Goal: Task Accomplishment & Management: Manage account settings

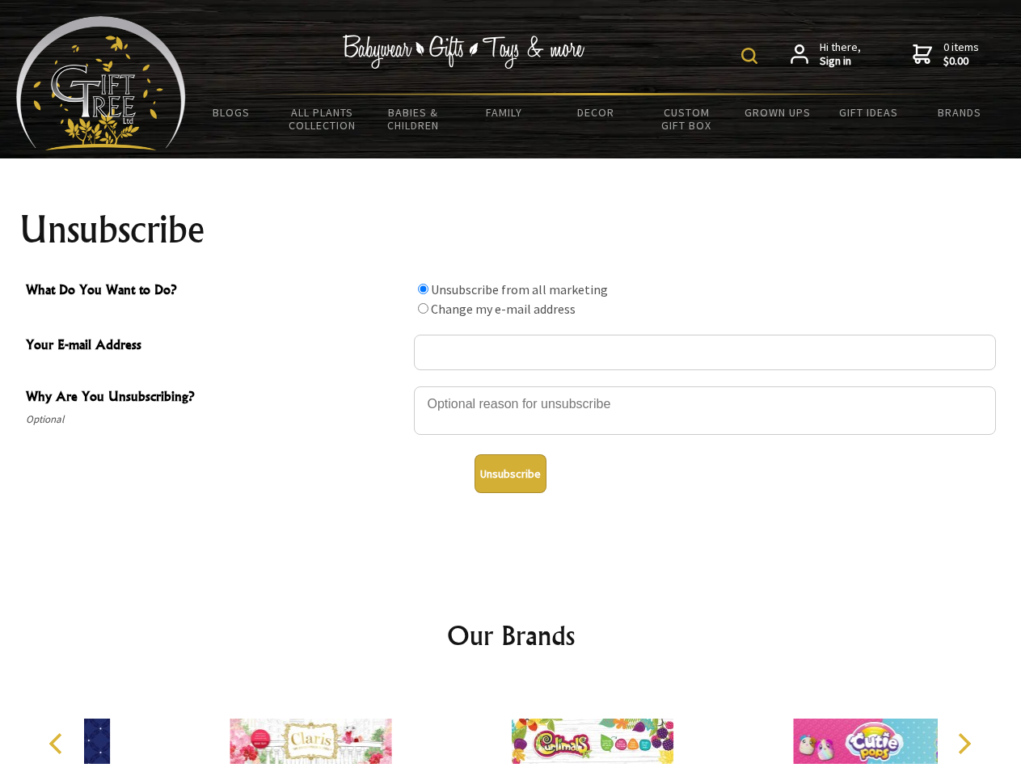
click at [752, 56] on img at bounding box center [749, 56] width 16 height 16
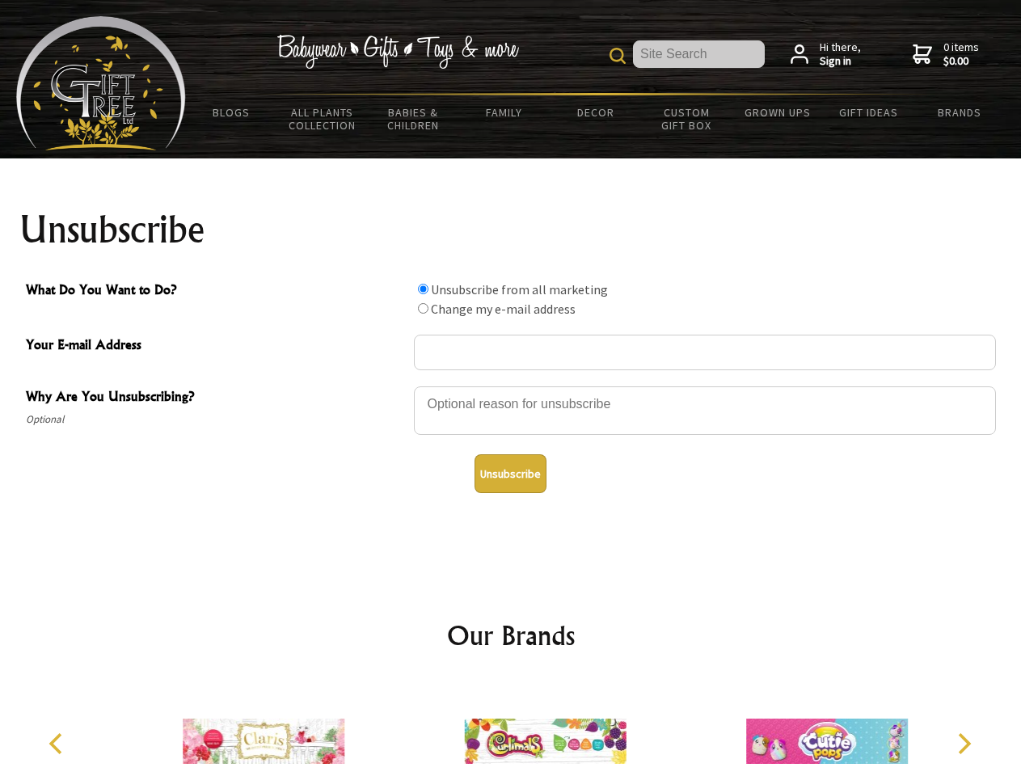
click at [511, 385] on div at bounding box center [705, 413] width 582 height 57
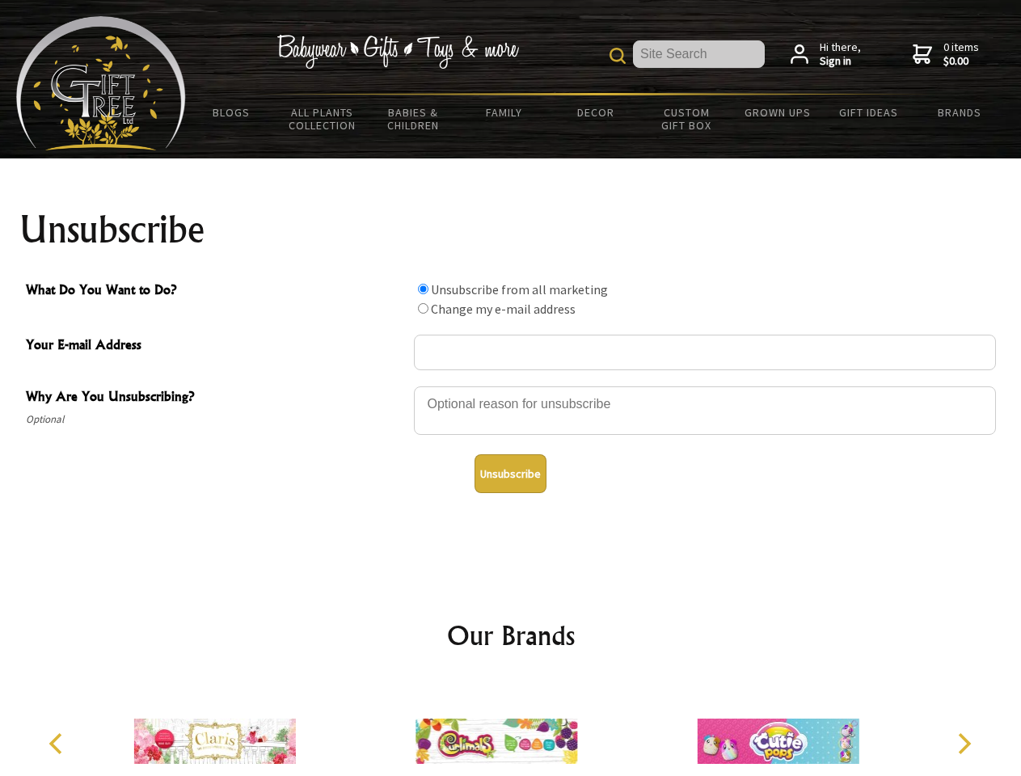
click at [423, 289] on input "What Do You Want to Do?" at bounding box center [423, 289] width 11 height 11
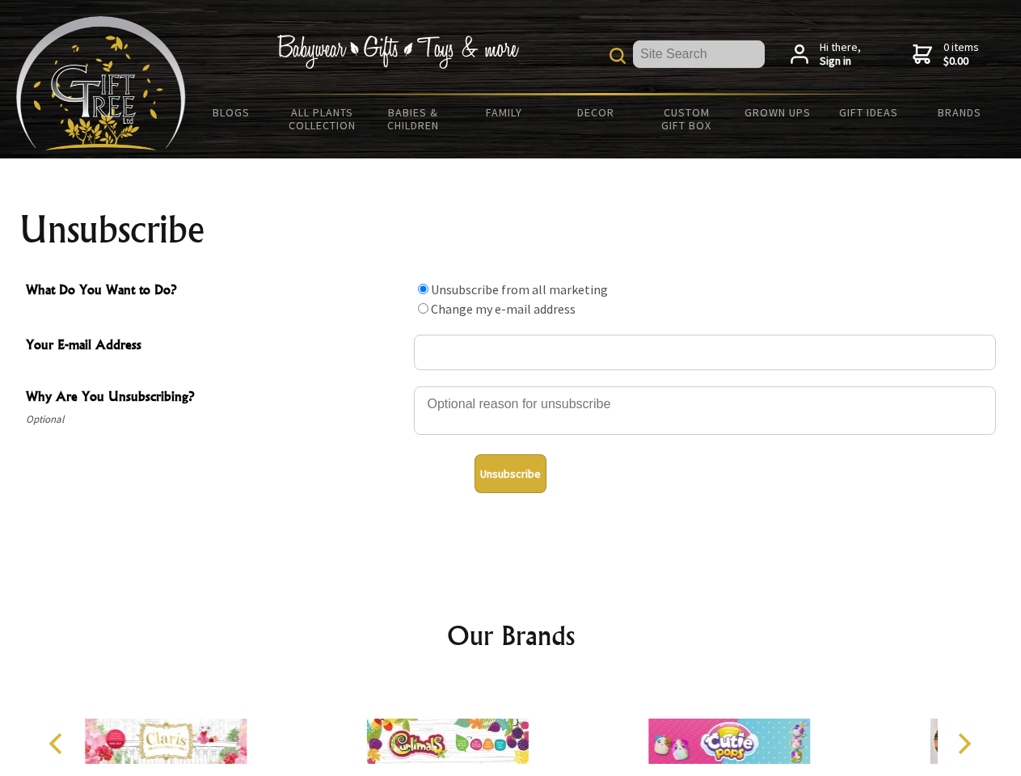
click at [423, 308] on input "What Do You Want to Do?" at bounding box center [423, 308] width 11 height 11
radio input "true"
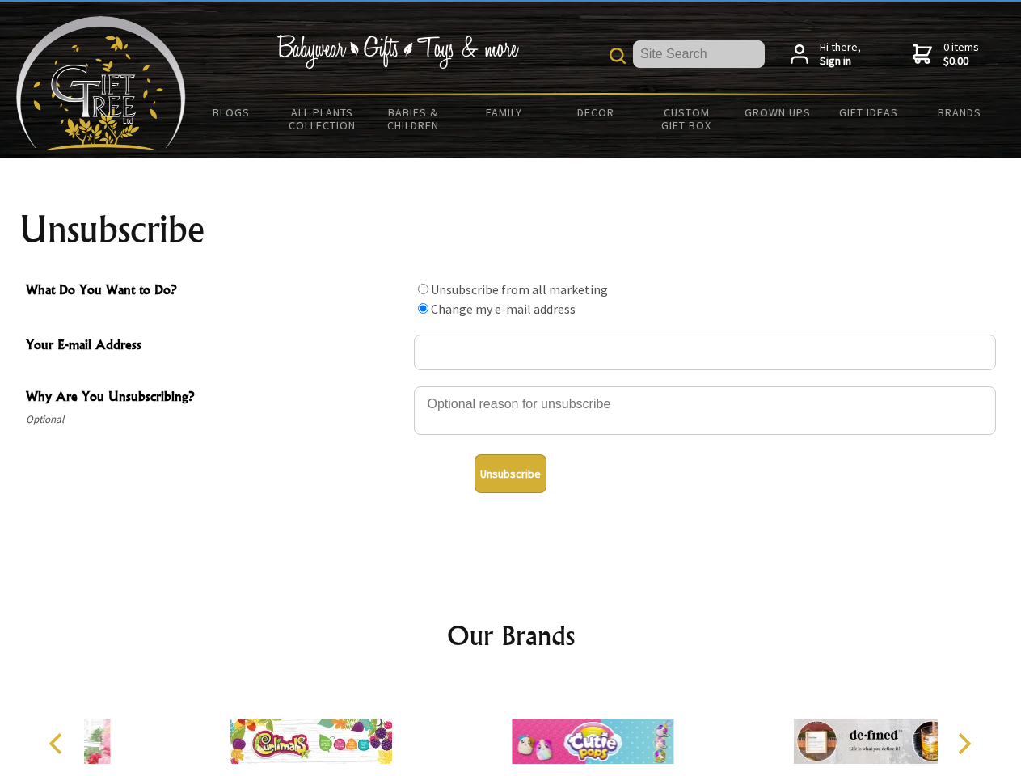
click at [510, 474] on button "Unsubscribe" at bounding box center [510, 473] width 72 height 39
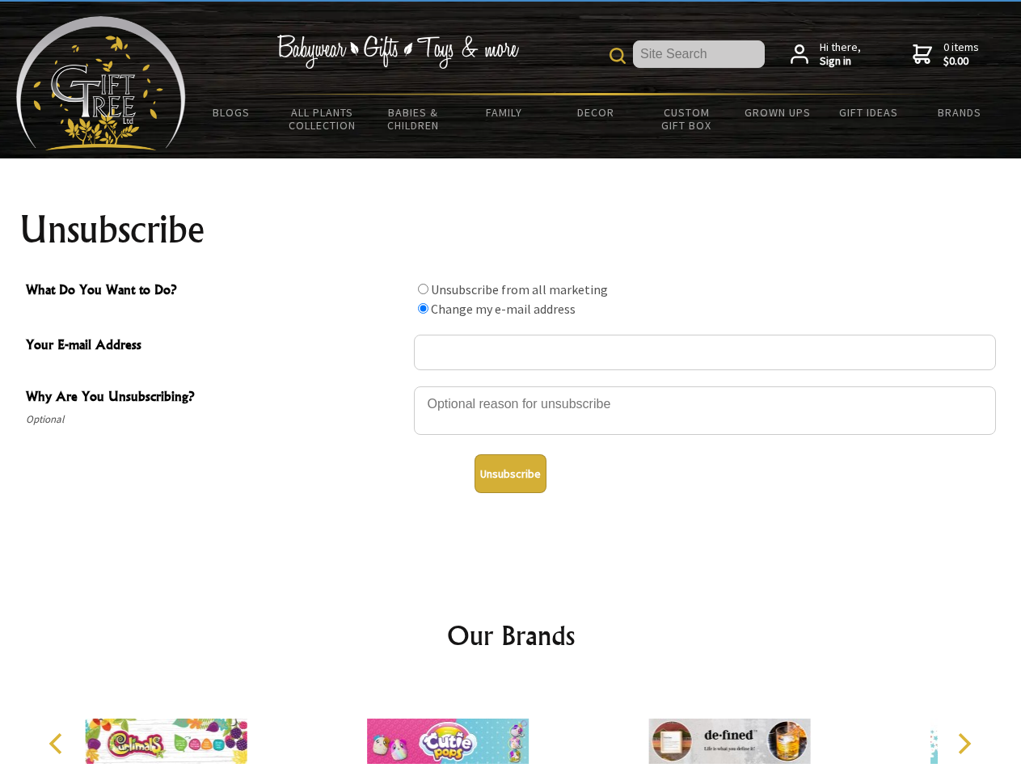
click at [511, 728] on img at bounding box center [448, 740] width 162 height 121
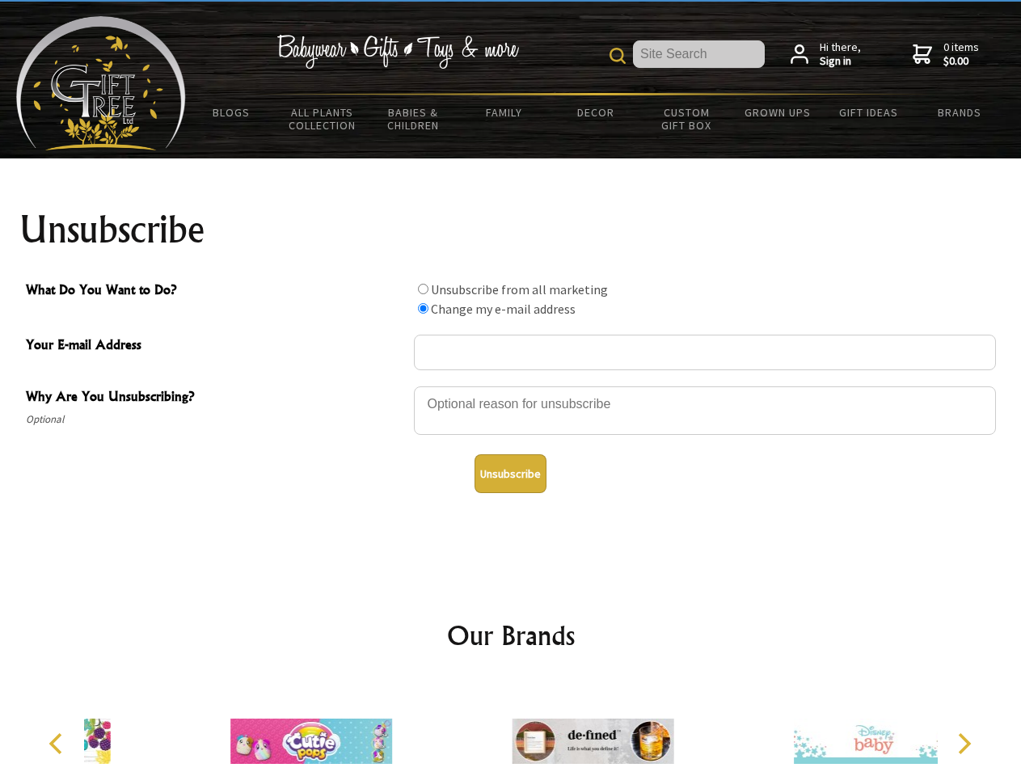
click at [58, 743] on icon "Previous" at bounding box center [57, 743] width 21 height 21
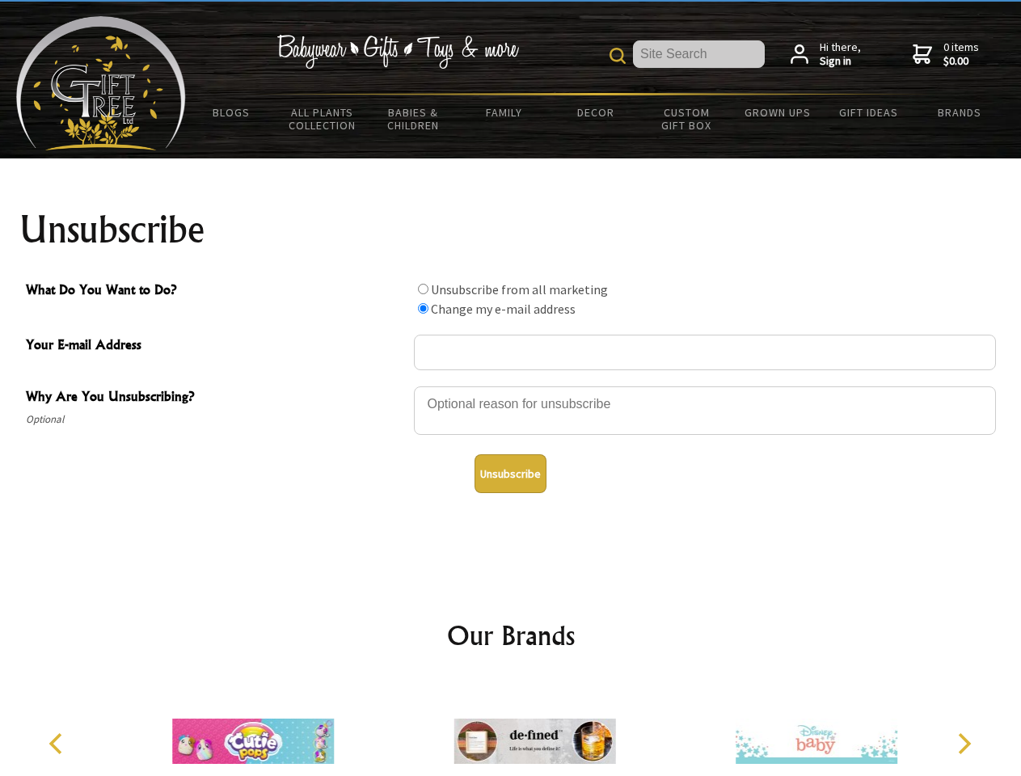
click at [963, 743] on icon "Next" at bounding box center [962, 743] width 21 height 21
